Goal: Check status

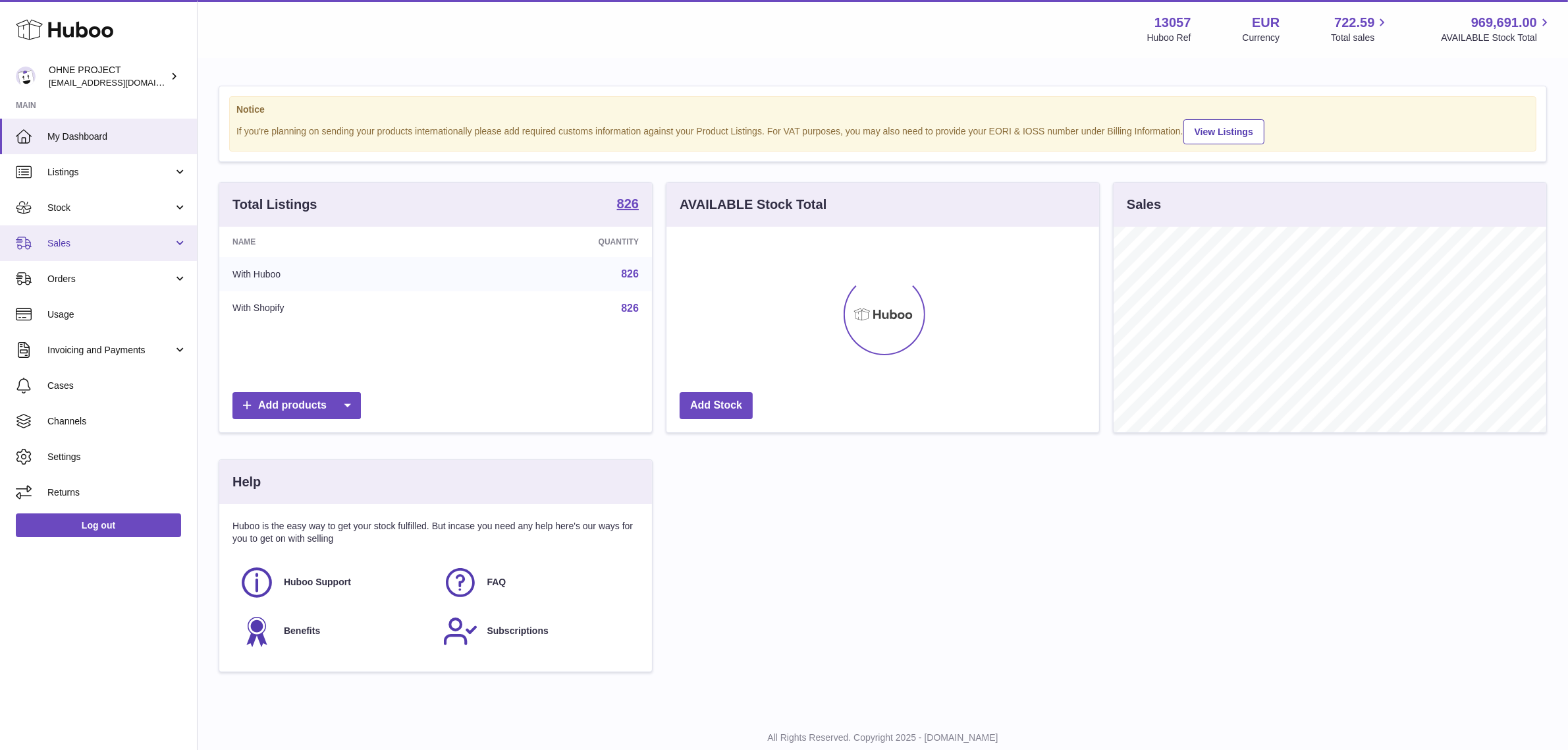
scroll to position [205, 432]
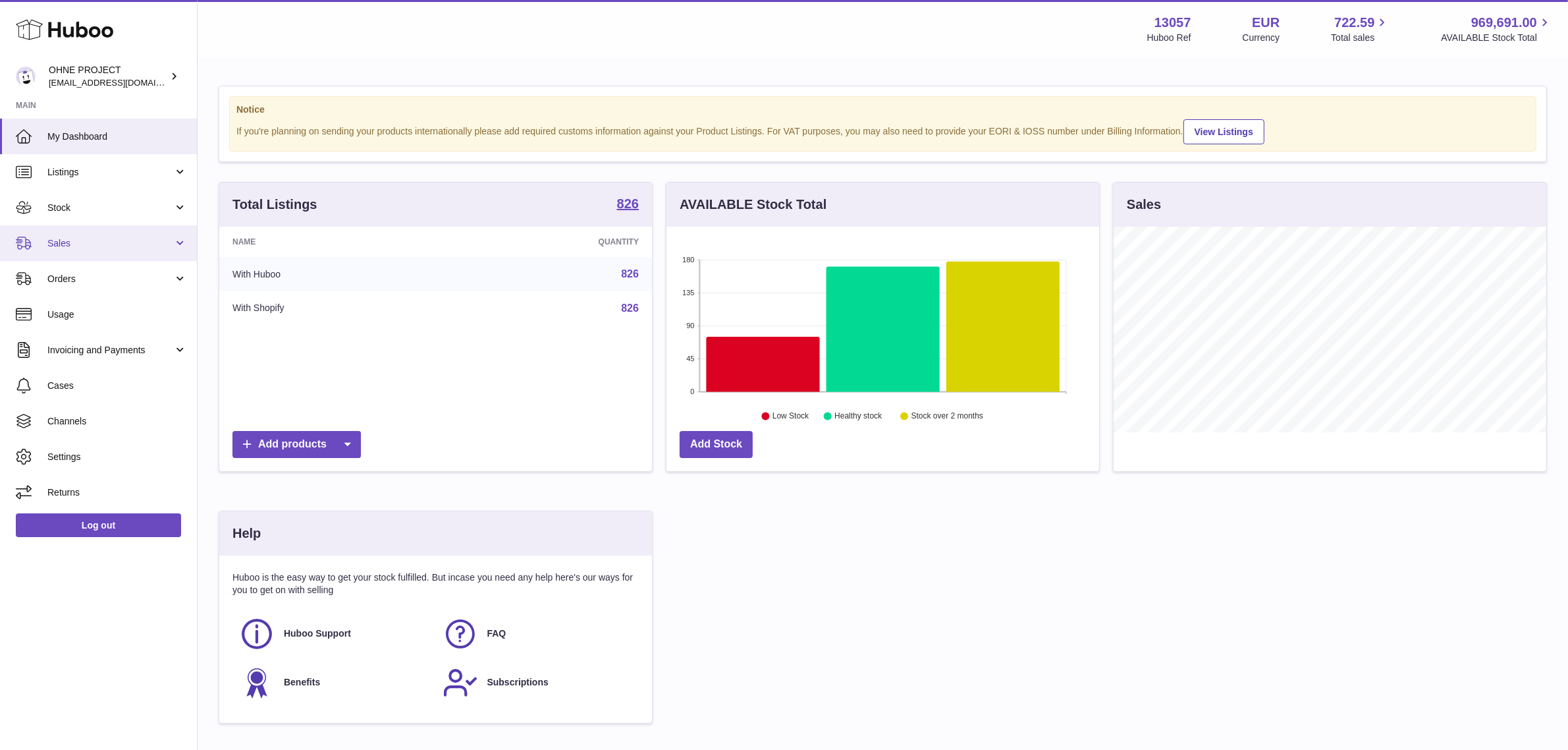
click at [120, 244] on span "Sales" at bounding box center [111, 243] width 126 height 12
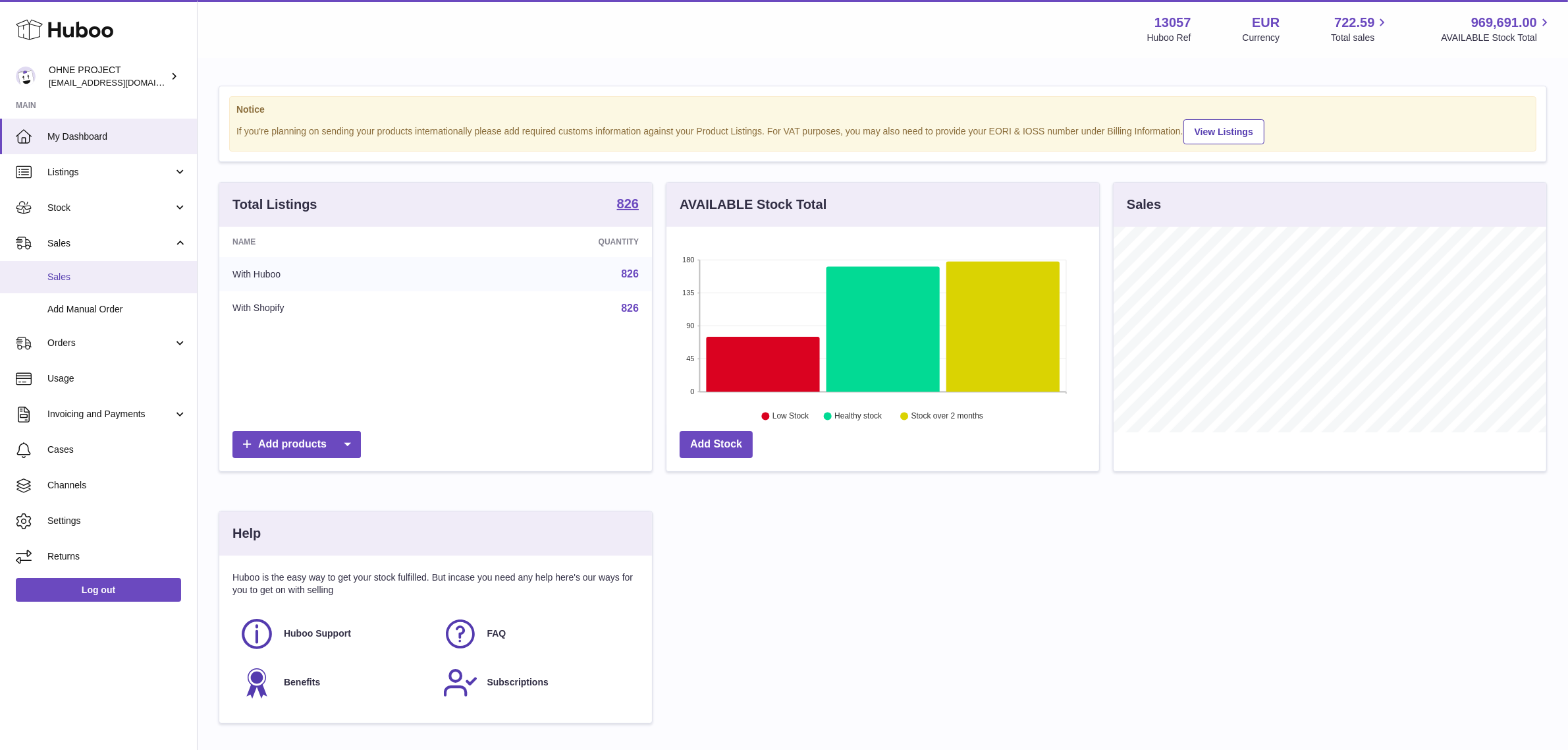
click at [106, 280] on span "Sales" at bounding box center [118, 276] width 140 height 12
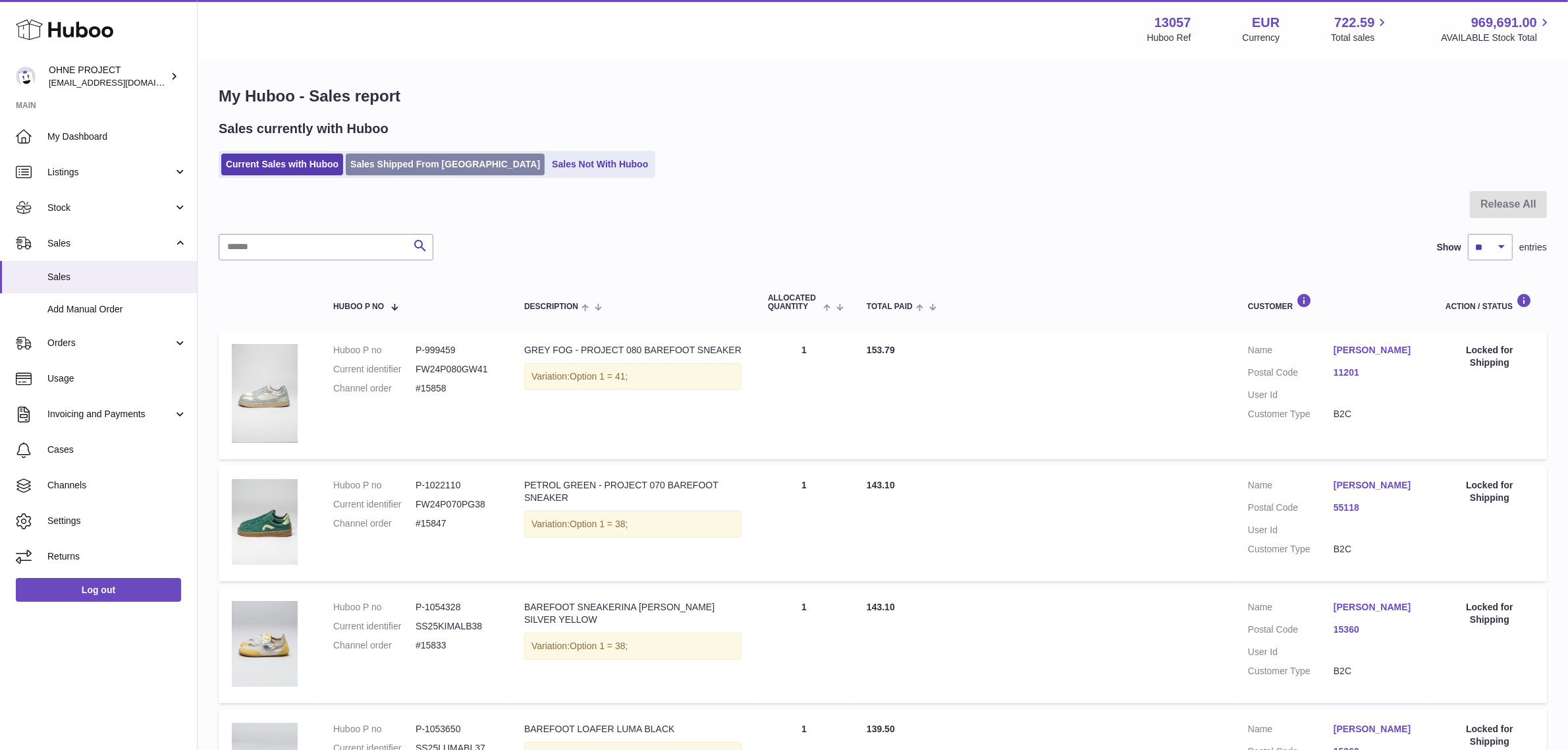
click at [428, 175] on link "Sales Shipped From Huboo" at bounding box center [446, 164] width 199 height 22
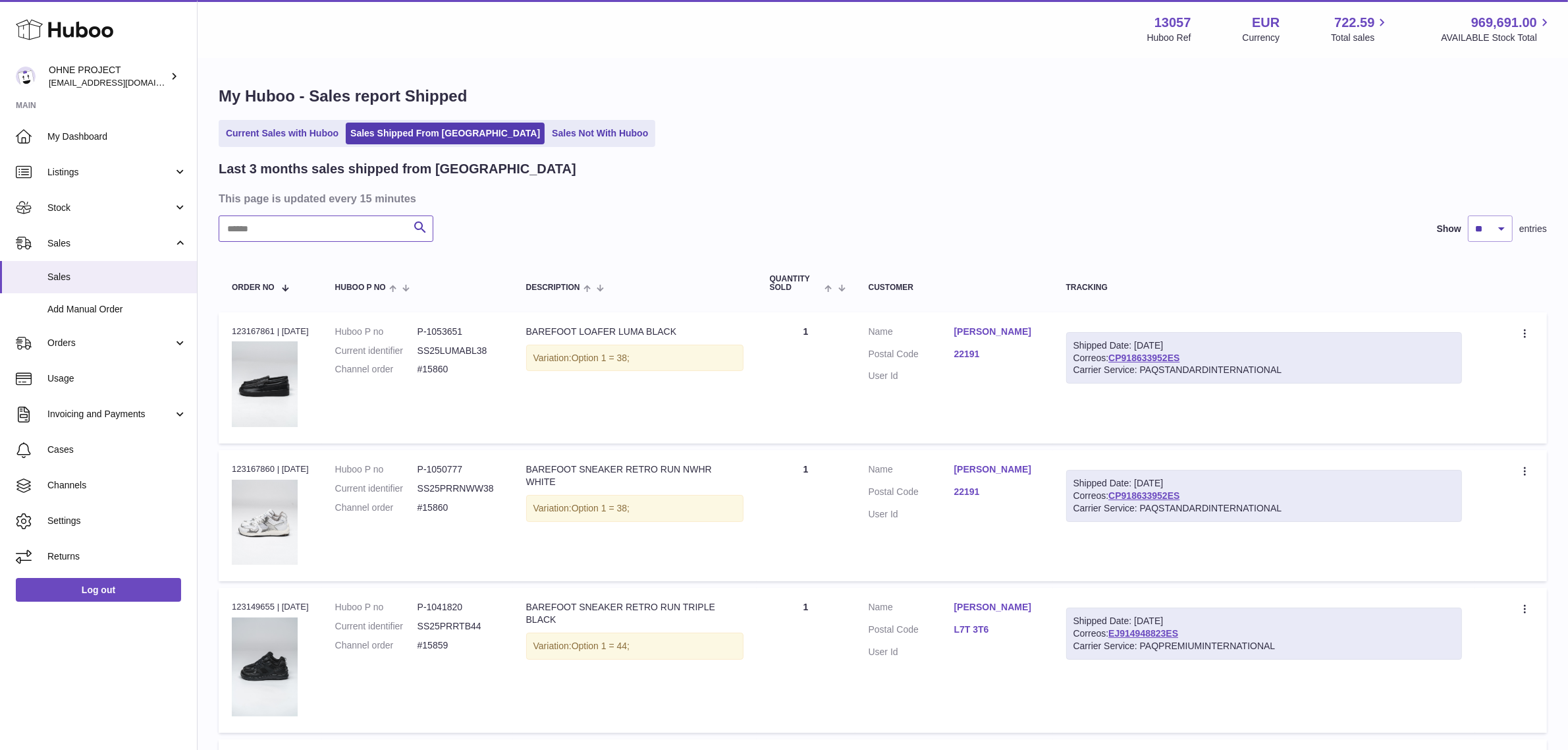
click at [318, 219] on input "text" at bounding box center [326, 229] width 215 height 27
paste input "*****"
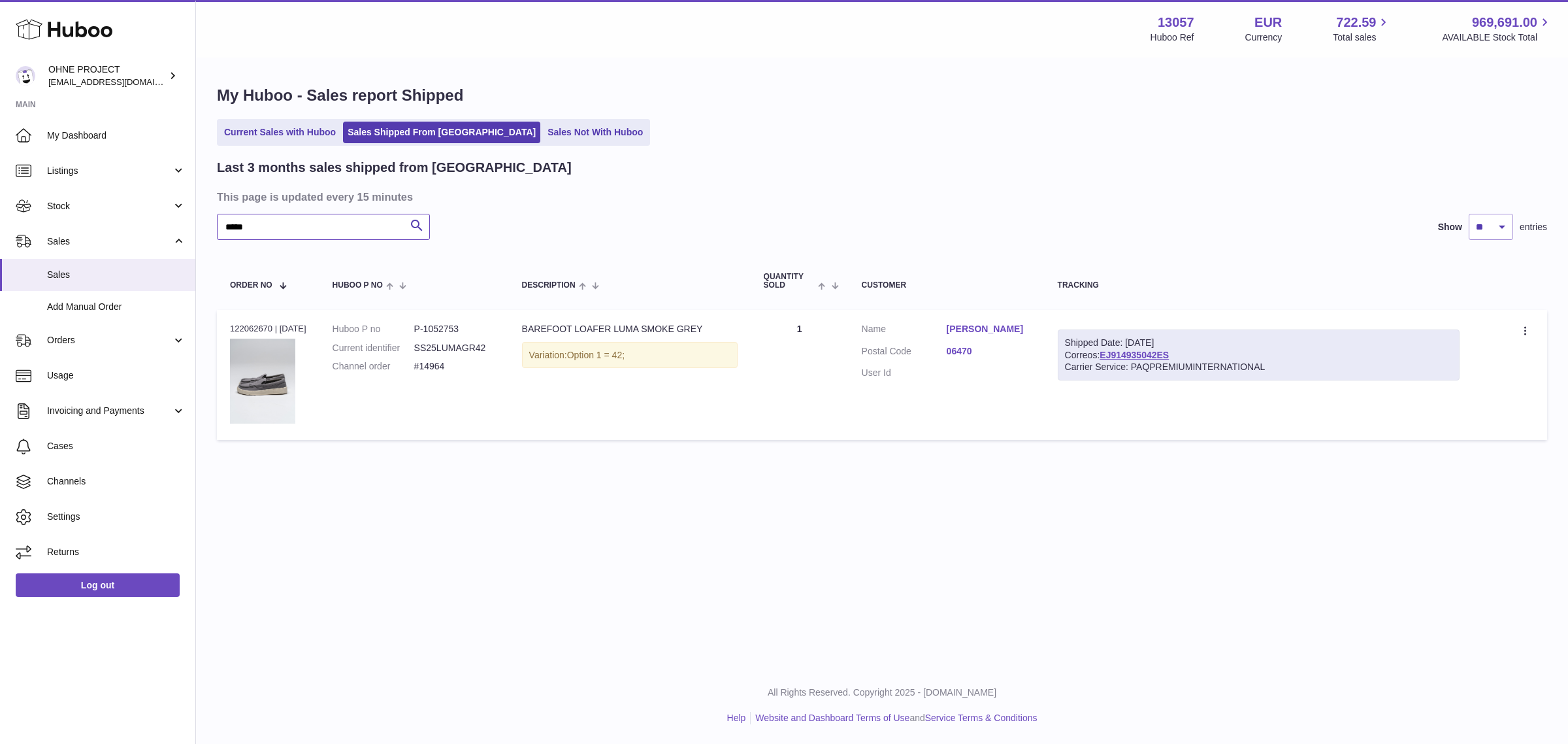
type input "*****"
drag, startPoint x: 1185, startPoint y: 353, endPoint x: 1112, endPoint y: 356, distance: 73.1
click at [1112, 356] on div "Shipped Date: 1st Aug 2025 Correos: EJ914935042ES Carrier Service: PAQPREMIUMIN…" at bounding box center [1259, 355] width 402 height 51
copy link "EJ914935042ES"
drag, startPoint x: 945, startPoint y: 360, endPoint x: 956, endPoint y: 364, distance: 11.7
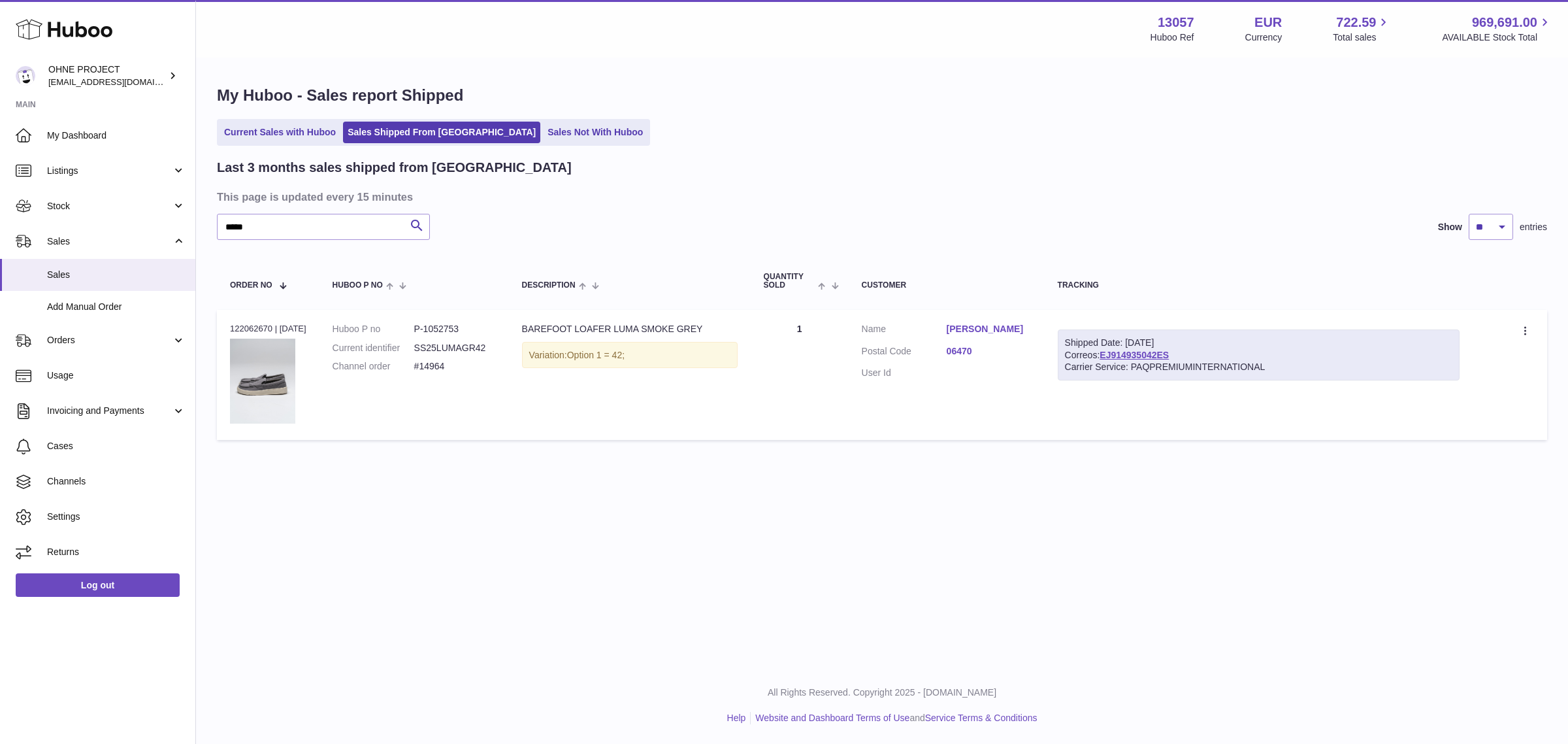
click at [946, 360] on dt "Postal Code" at bounding box center [904, 353] width 85 height 16
click at [956, 358] on link "06470" at bounding box center [989, 351] width 85 height 12
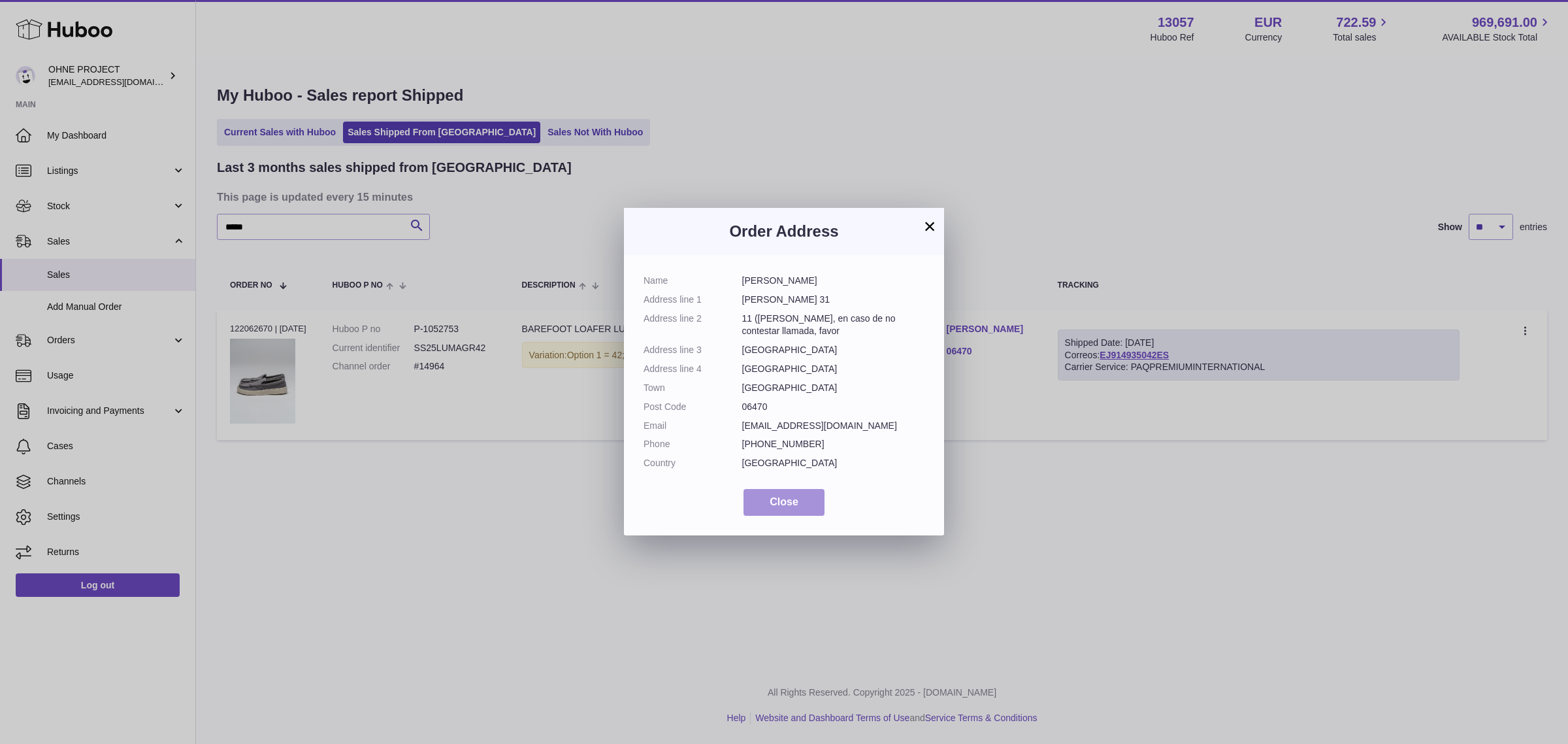
click at [803, 504] on button "Close" at bounding box center [784, 502] width 81 height 27
